Goal: Use online tool/utility: Utilize a website feature to perform a specific function

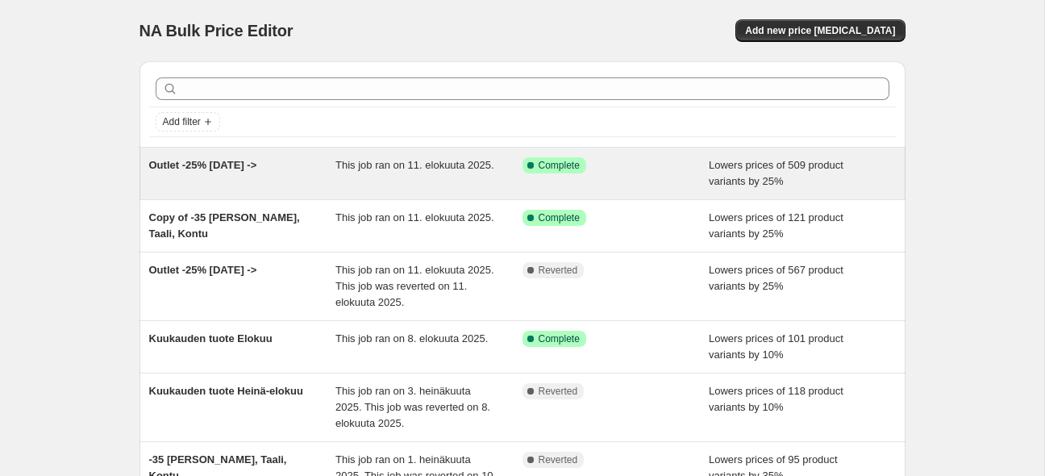
scroll to position [85, 0]
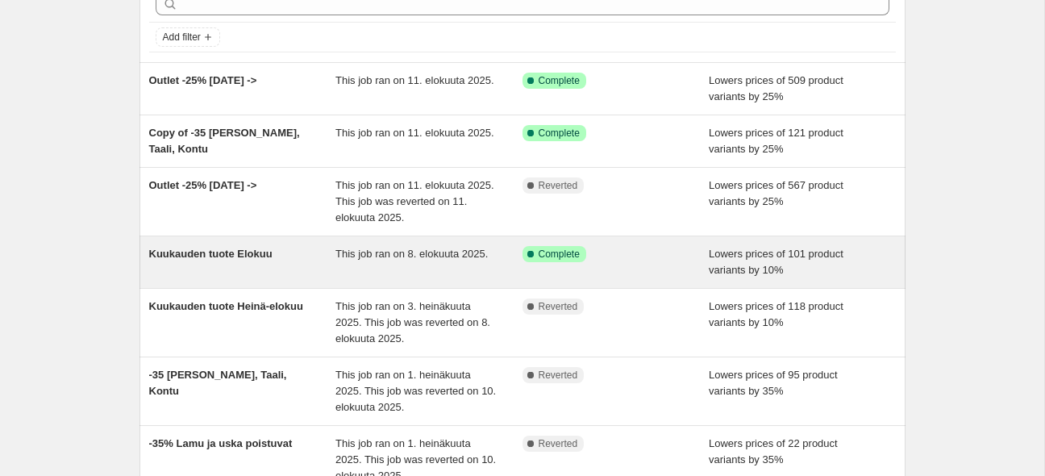
click at [262, 256] on span "Kuukauden tuote Elokuu" at bounding box center [210, 253] width 123 height 12
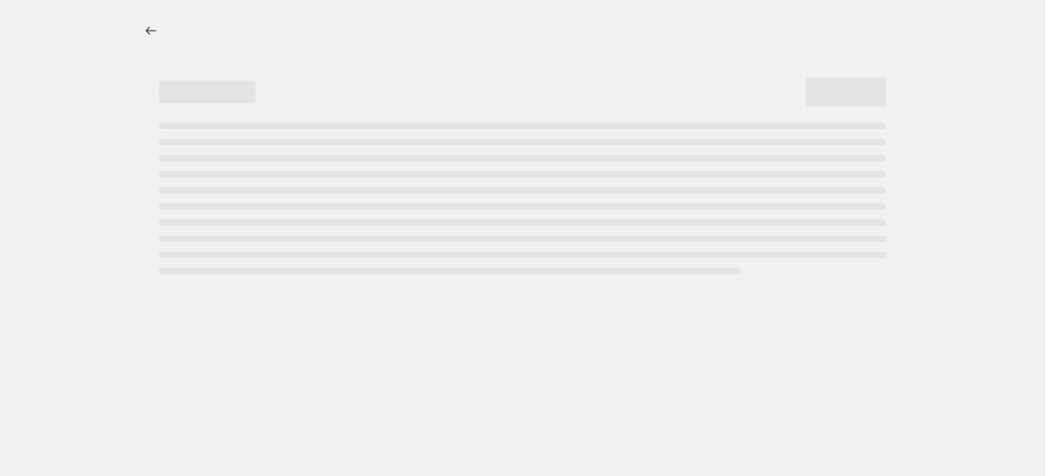
select select "percentage"
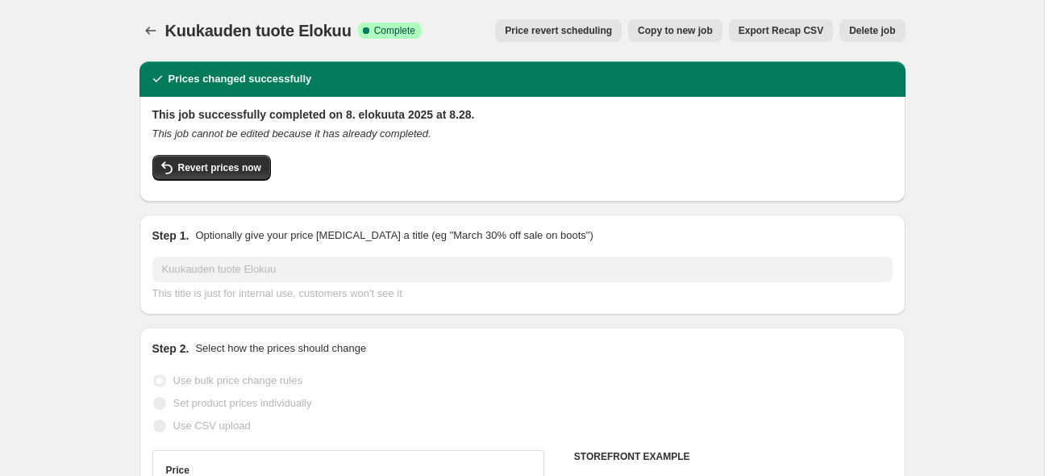
select select "collection"
click at [191, 164] on span "Revert prices now" at bounding box center [219, 167] width 83 height 13
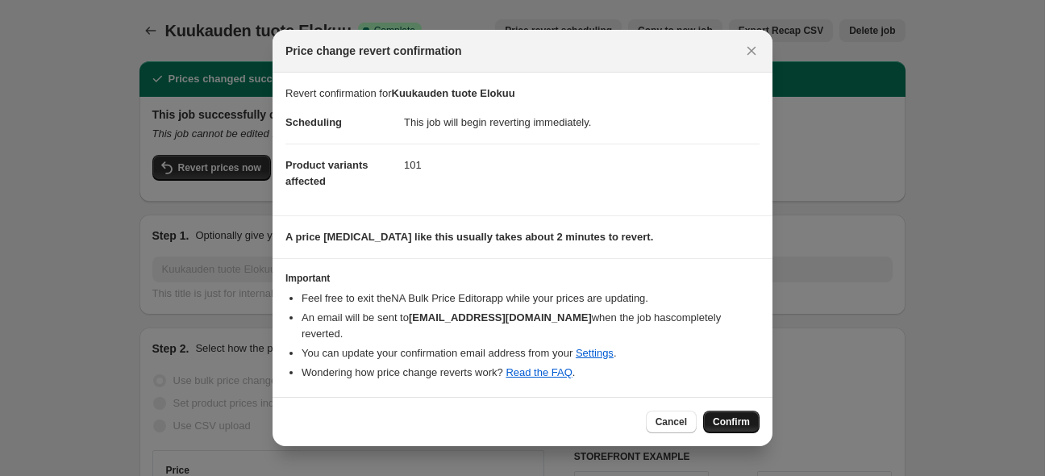
click at [733, 415] on span "Confirm" at bounding box center [731, 421] width 37 height 13
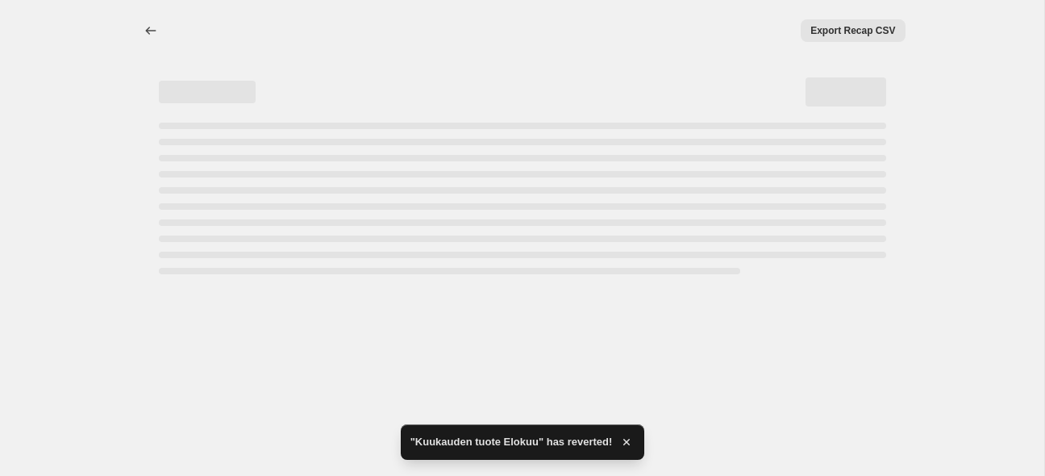
select select "percentage"
select select "collection"
